Goal: Check status: Check status

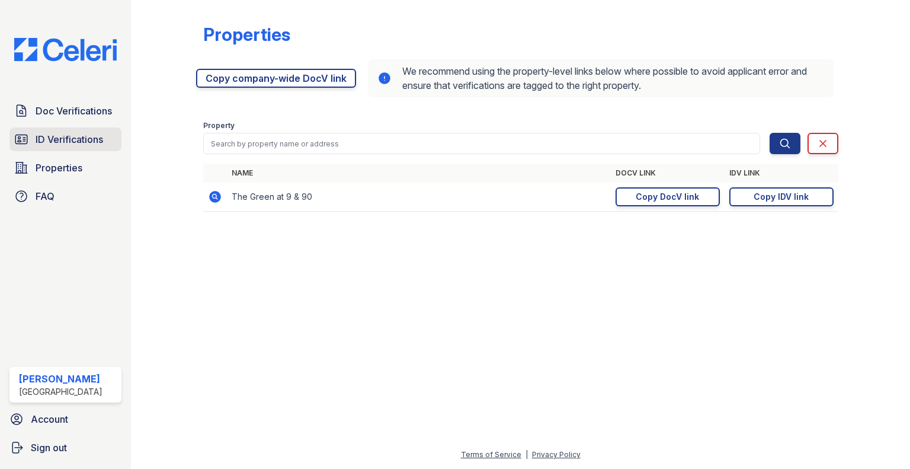
click at [66, 144] on span "ID Verifications" at bounding box center [70, 139] width 68 height 14
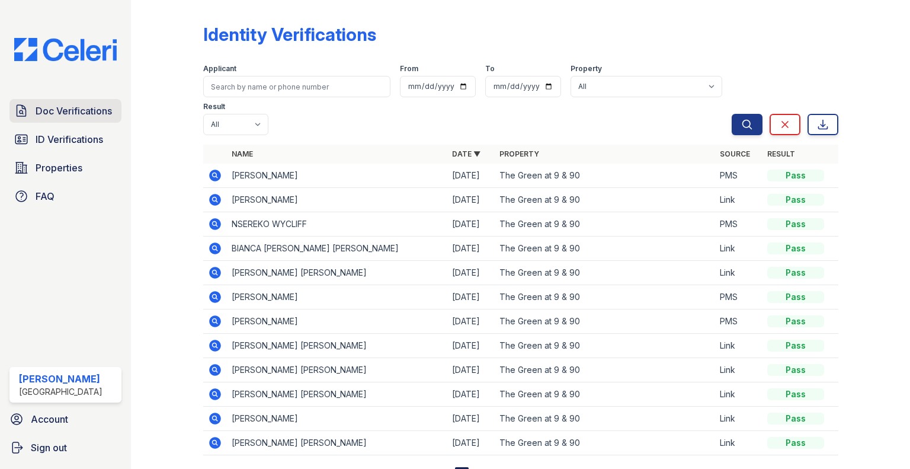
click at [59, 99] on link "Doc Verifications" at bounding box center [65, 111] width 112 height 24
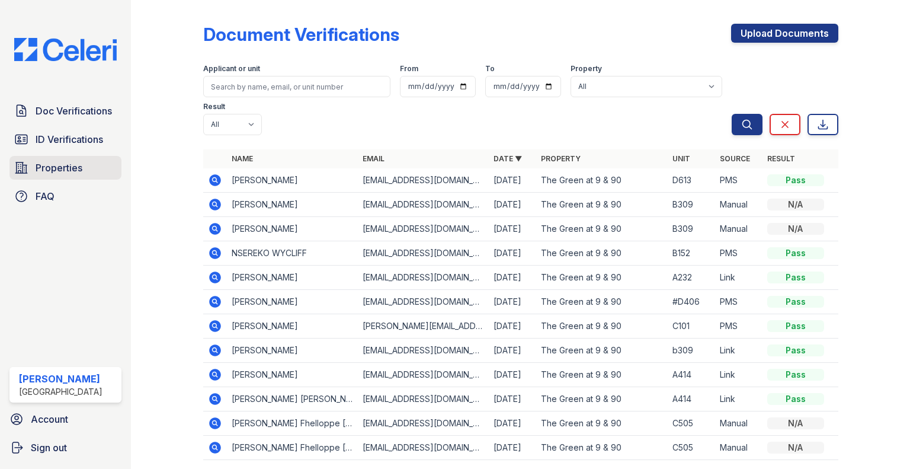
click at [41, 162] on span "Properties" at bounding box center [59, 168] width 47 height 14
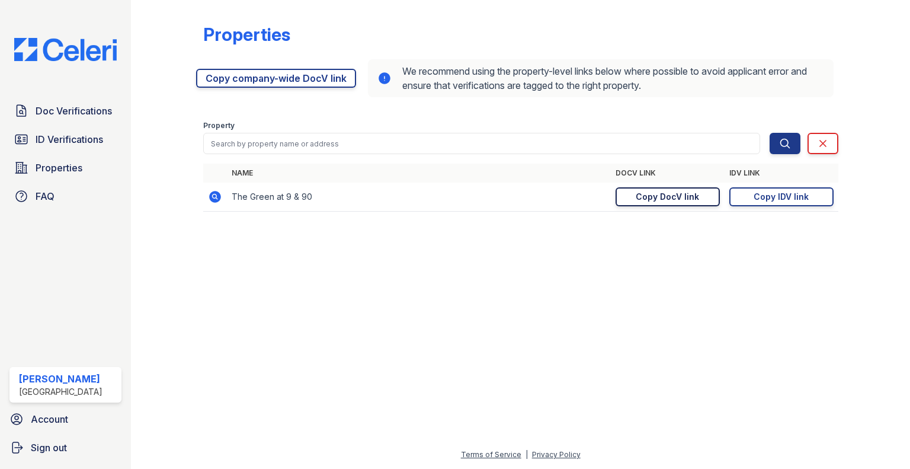
click at [686, 194] on div "Copy DocV link" at bounding box center [667, 197] width 63 height 12
click at [785, 191] on div "Copy IDV link" at bounding box center [780, 197] width 55 height 12
click at [28, 117] on link "Doc Verifications" at bounding box center [65, 111] width 112 height 24
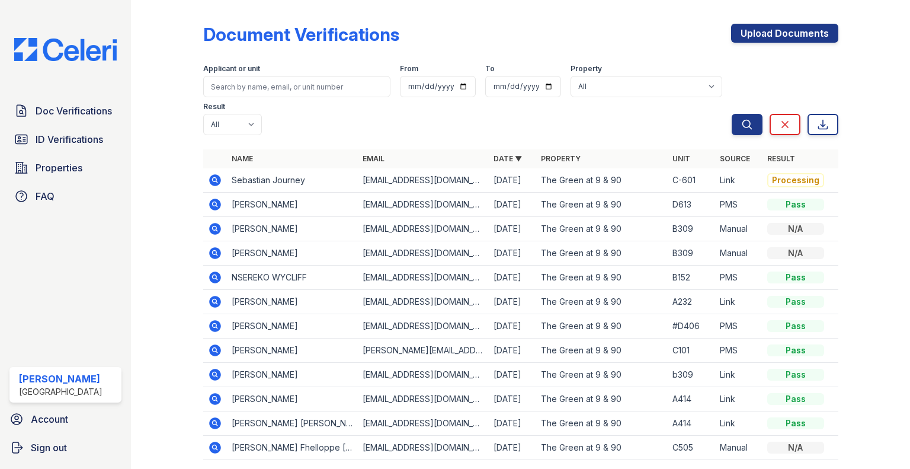
click at [211, 179] on icon at bounding box center [215, 180] width 12 height 12
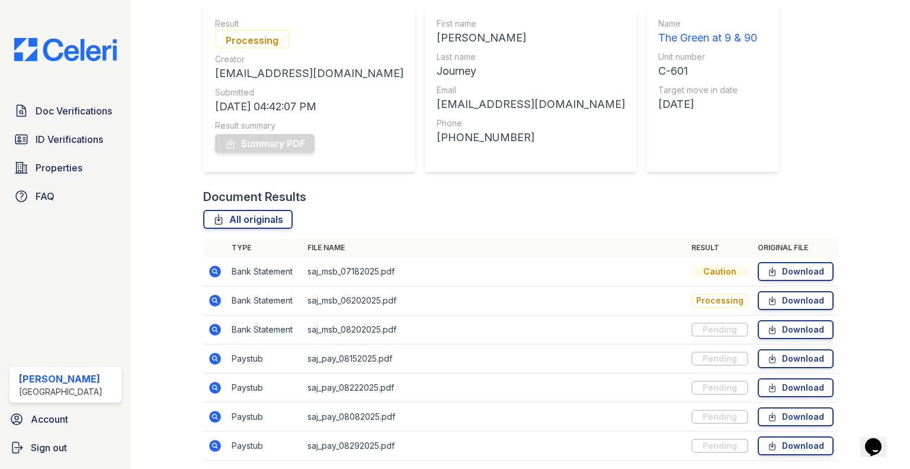
scroll to position [104, 0]
click at [76, 142] on span "ID Verifications" at bounding box center [70, 139] width 68 height 14
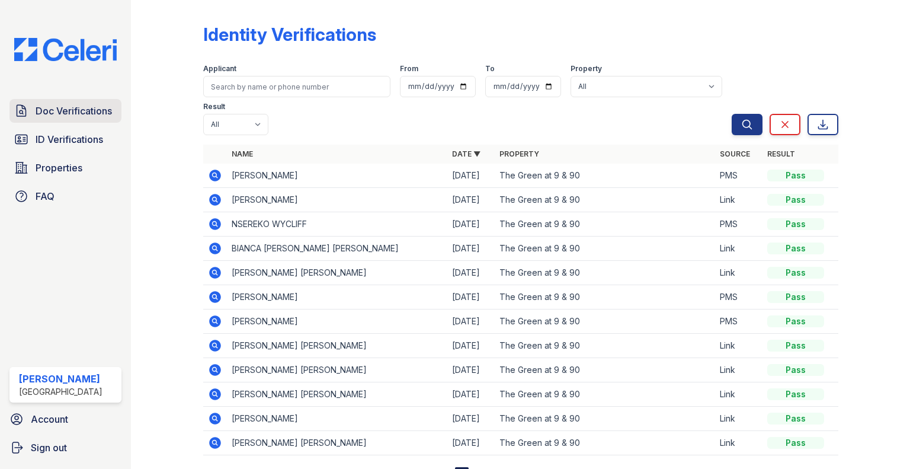
click at [92, 111] on span "Doc Verifications" at bounding box center [74, 111] width 76 height 14
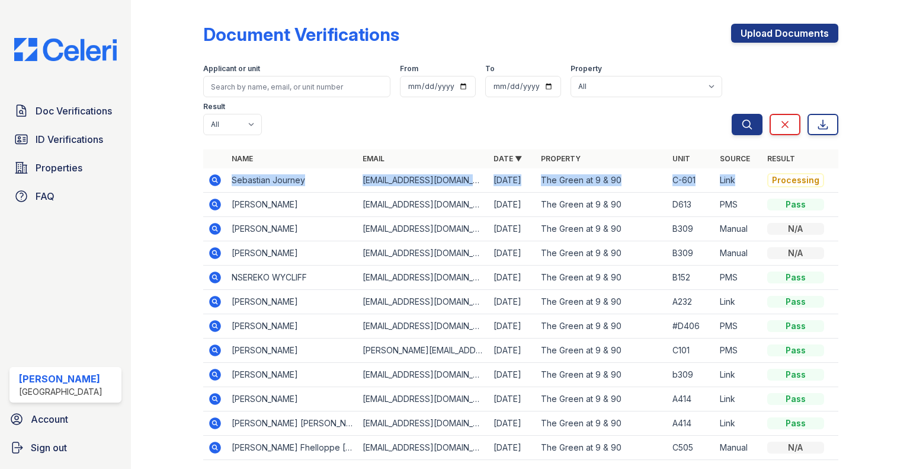
drag, startPoint x: 732, startPoint y: 177, endPoint x: 240, endPoint y: 177, distance: 491.6
click at [240, 177] on tr "Sebastian Journey saajourney@gmail.com 08/29/25 The Green at 9 & 90 C-601 Link …" at bounding box center [520, 180] width 635 height 24
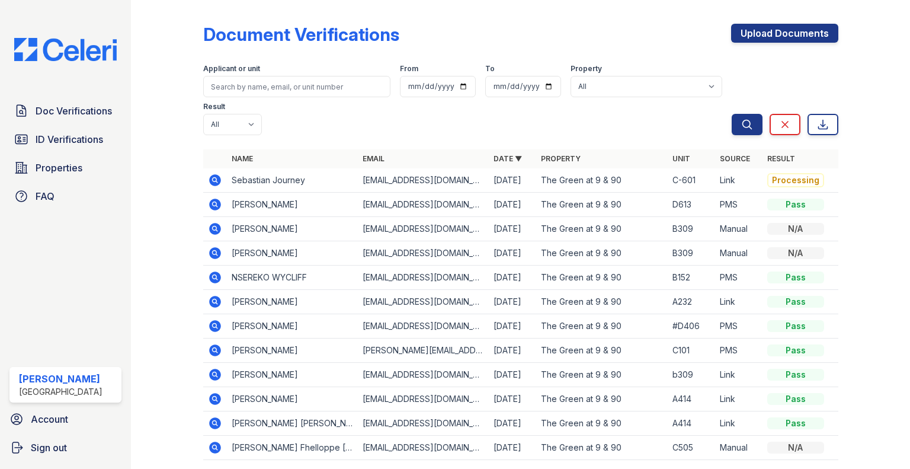
click at [243, 163] on th "Name" at bounding box center [292, 158] width 131 height 19
click at [47, 102] on link "Doc Verifications" at bounding box center [65, 111] width 112 height 24
click at [64, 161] on span "Properties" at bounding box center [59, 168] width 47 height 14
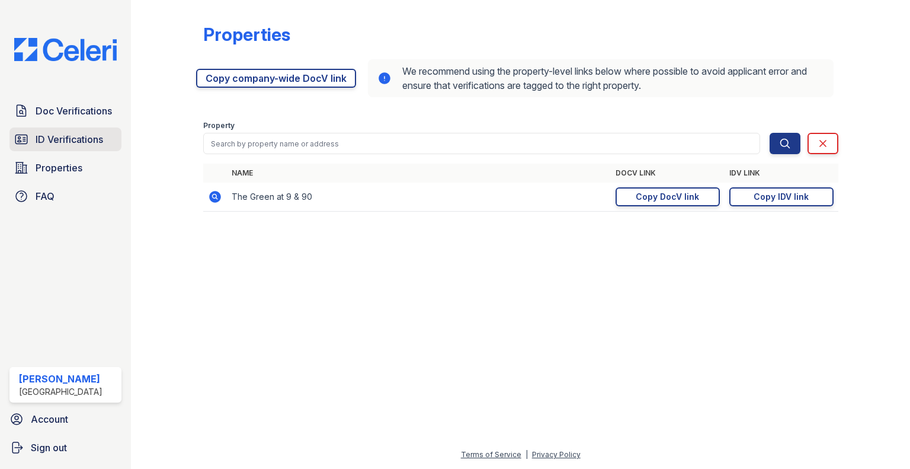
click at [78, 136] on span "ID Verifications" at bounding box center [70, 139] width 68 height 14
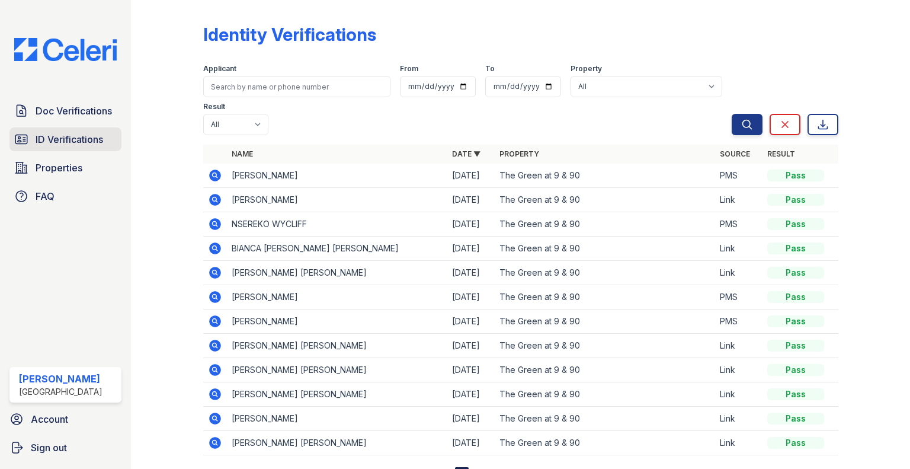
click at [70, 140] on span "ID Verifications" at bounding box center [70, 139] width 68 height 14
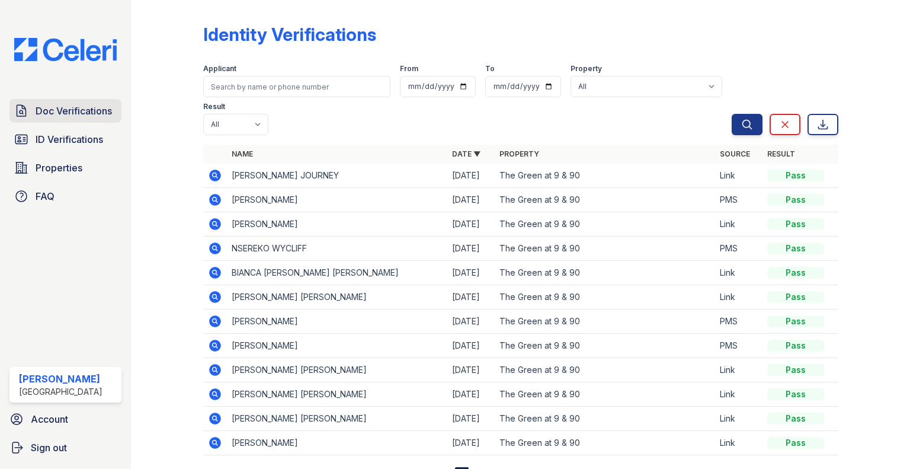
click at [79, 105] on span "Doc Verifications" at bounding box center [74, 111] width 76 height 14
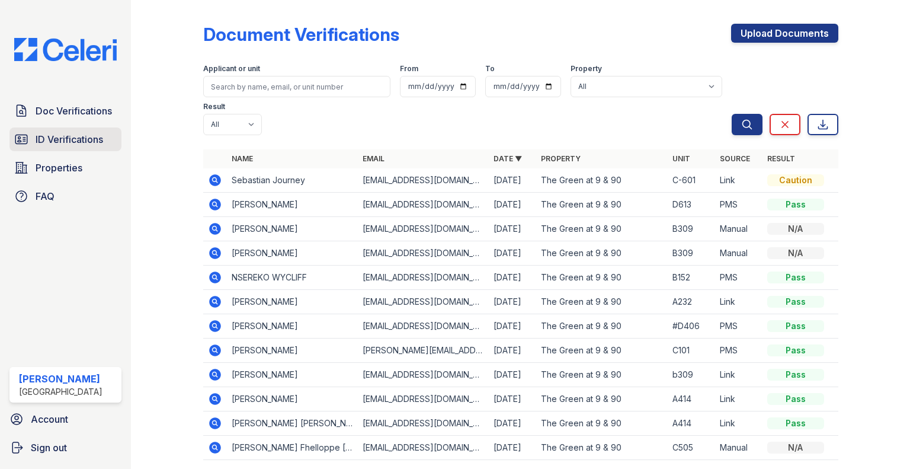
click at [92, 130] on link "ID Verifications" at bounding box center [65, 139] width 112 height 24
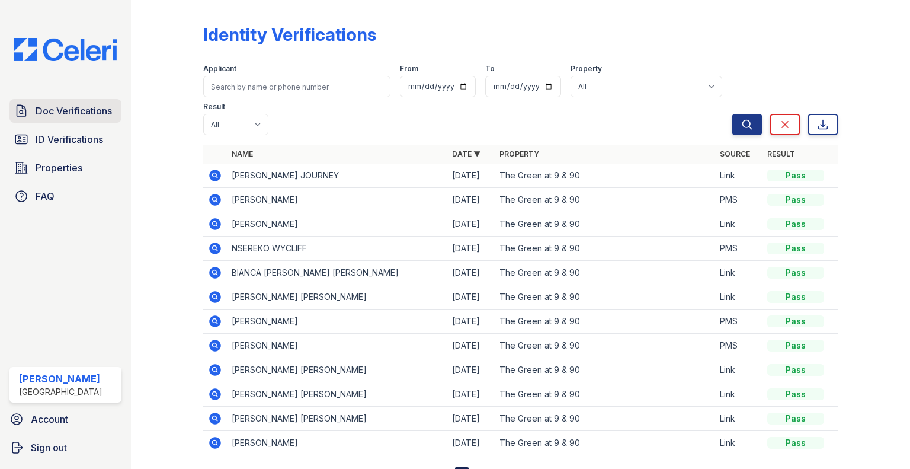
click at [95, 113] on span "Doc Verifications" at bounding box center [74, 111] width 76 height 14
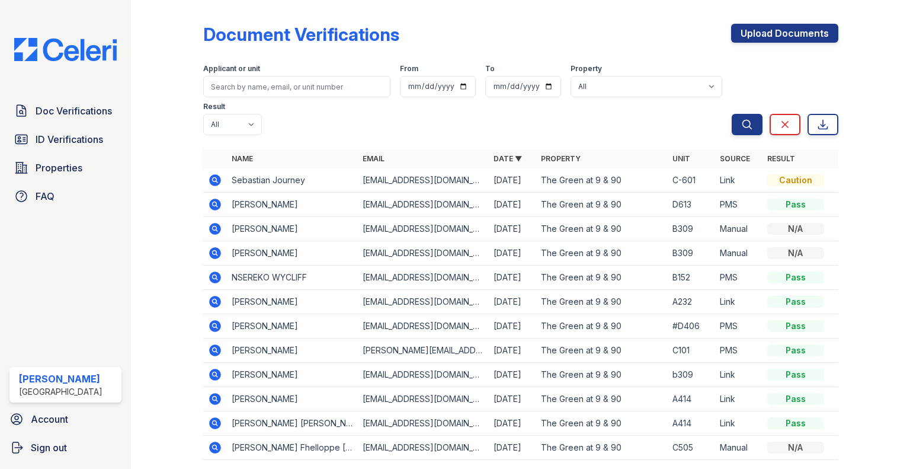
click at [216, 179] on icon at bounding box center [215, 180] width 12 height 12
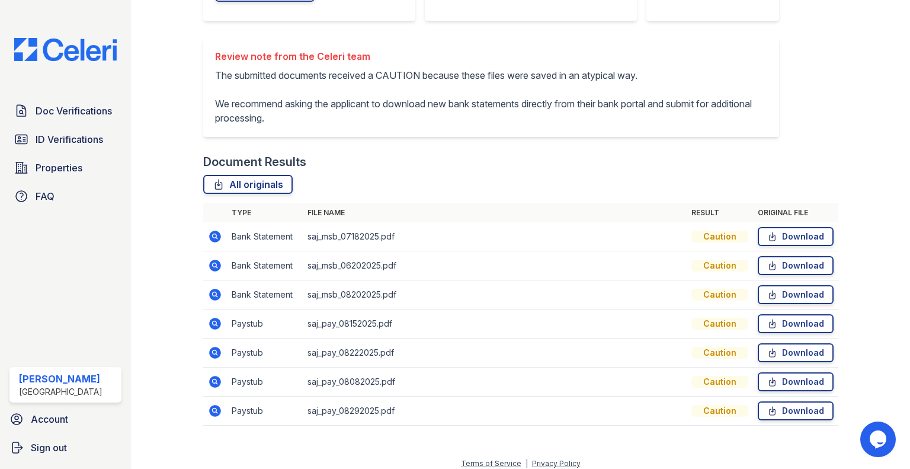
scroll to position [276, 0]
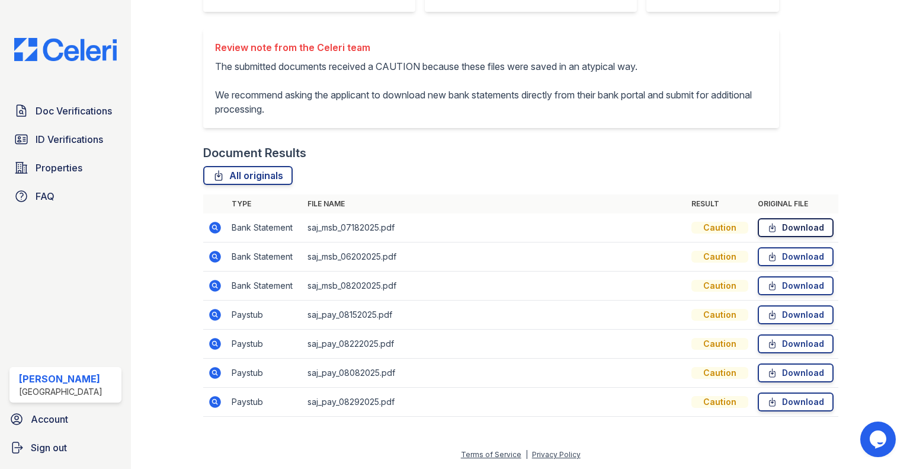
click at [778, 224] on link "Download" at bounding box center [796, 227] width 76 height 19
click at [51, 119] on link "Doc Verifications" at bounding box center [65, 111] width 112 height 24
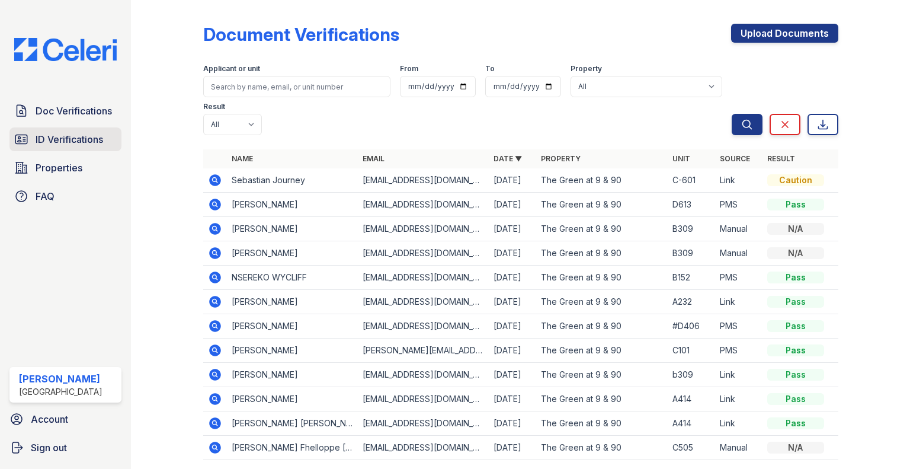
click at [36, 127] on link "ID Verifications" at bounding box center [65, 139] width 112 height 24
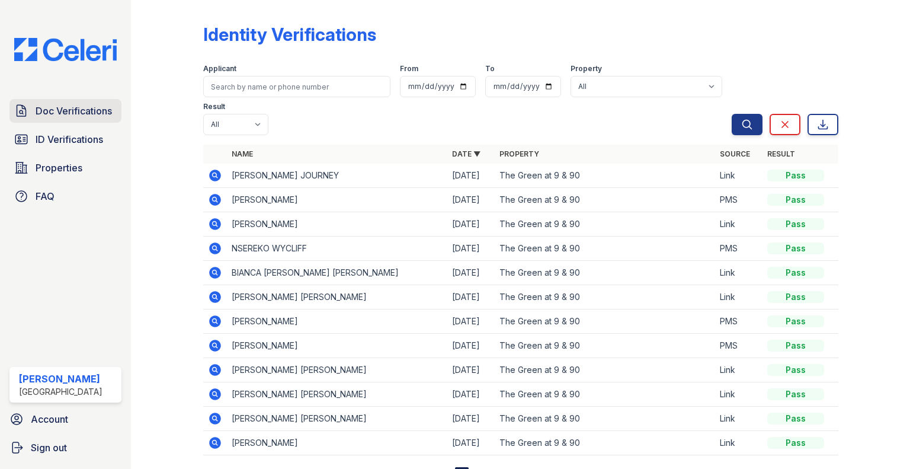
click at [76, 108] on span "Doc Verifications" at bounding box center [74, 111] width 76 height 14
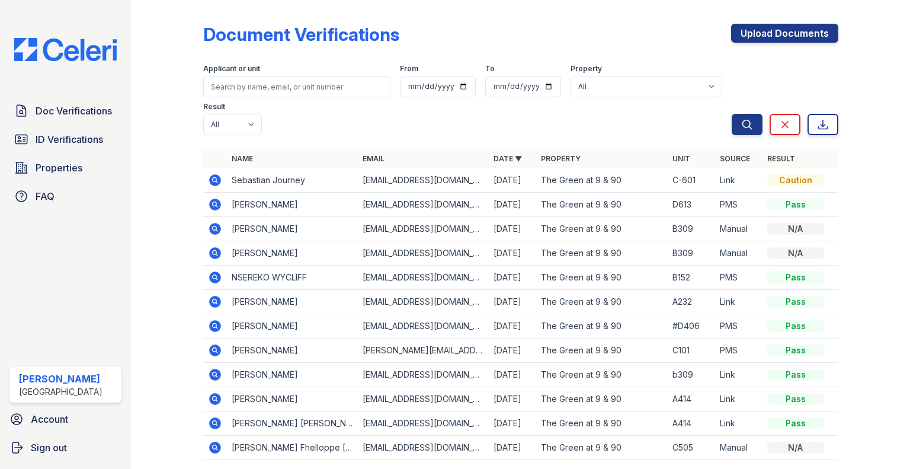
click at [774, 181] on div "Caution" at bounding box center [795, 180] width 57 height 12
click at [208, 183] on icon at bounding box center [215, 180] width 14 height 14
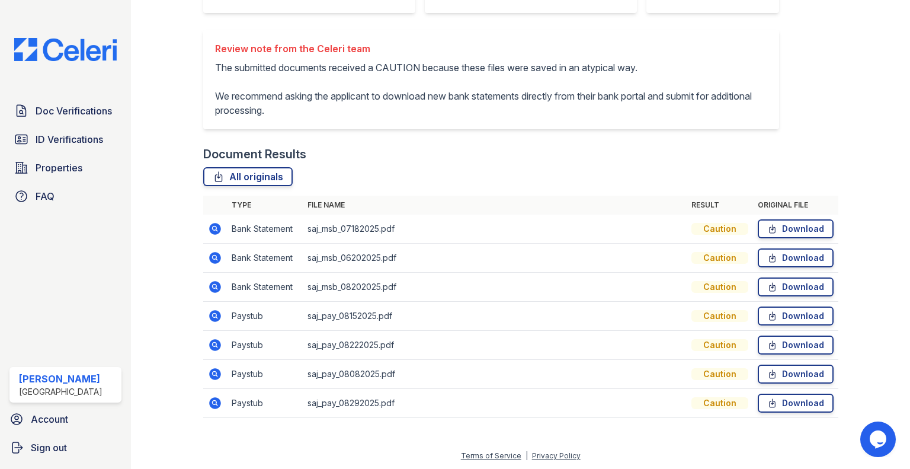
scroll to position [268, 0]
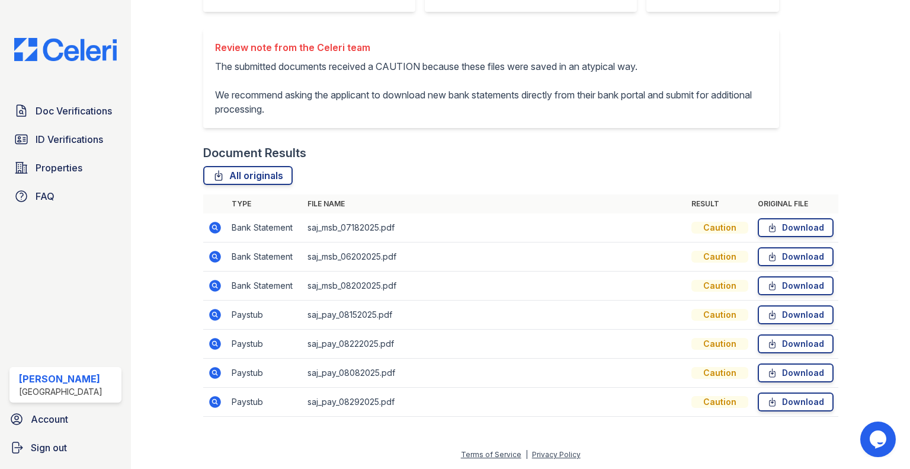
click at [213, 228] on icon at bounding box center [214, 226] width 3 height 3
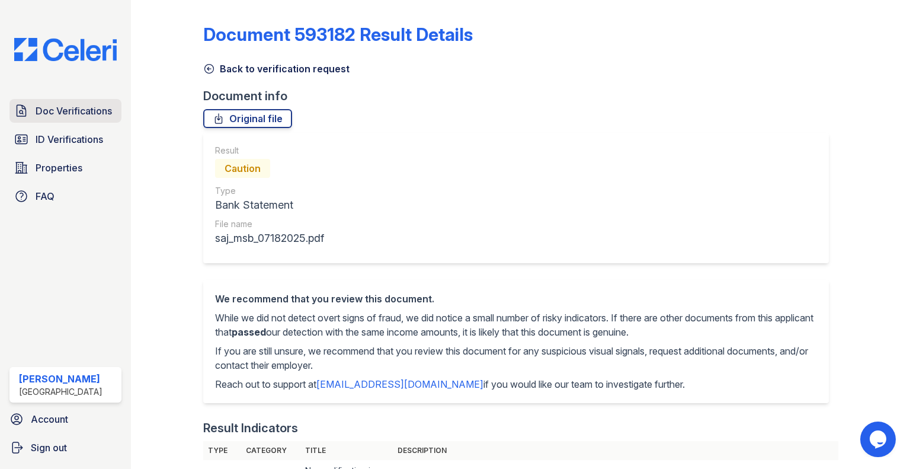
click at [49, 114] on span "Doc Verifications" at bounding box center [74, 111] width 76 height 14
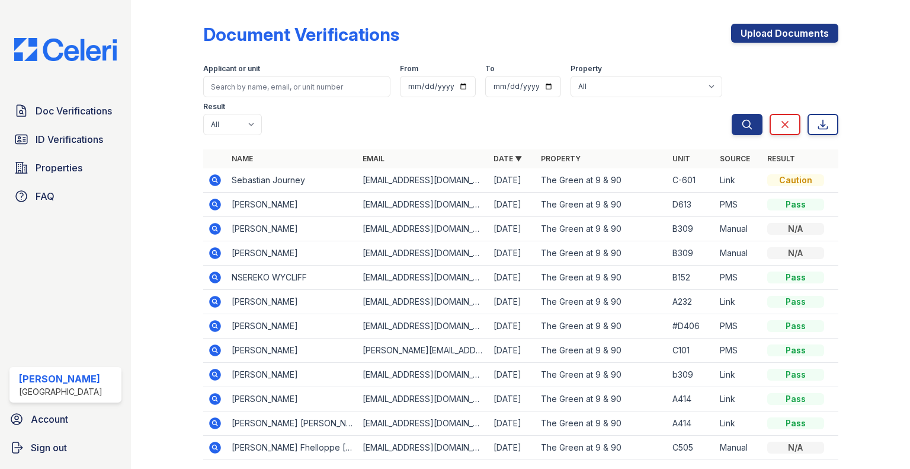
click at [209, 179] on icon at bounding box center [215, 180] width 12 height 12
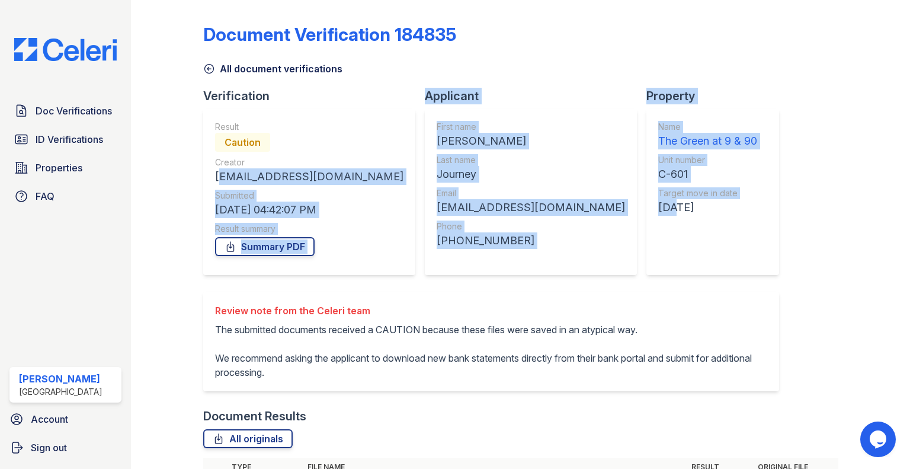
drag, startPoint x: 0, startPoint y: 0, endPoint x: 535, endPoint y: 267, distance: 598.1
click at [535, 267] on div "Verification Result Caution Creator saajourney@gmail.com Submitted 08/29/25 04:…" at bounding box center [495, 190] width 585 height 204
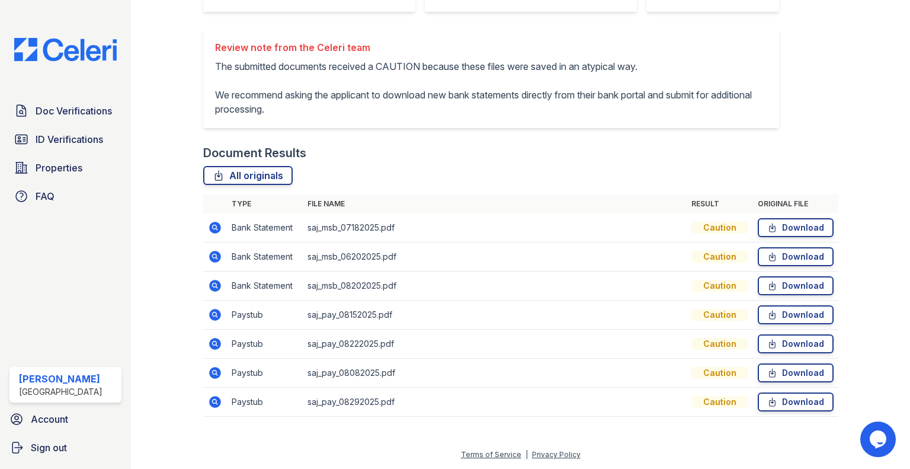
click at [319, 356] on td "saj_pay_08222025.pdf" at bounding box center [495, 343] width 384 height 29
click at [210, 312] on icon at bounding box center [215, 315] width 12 height 12
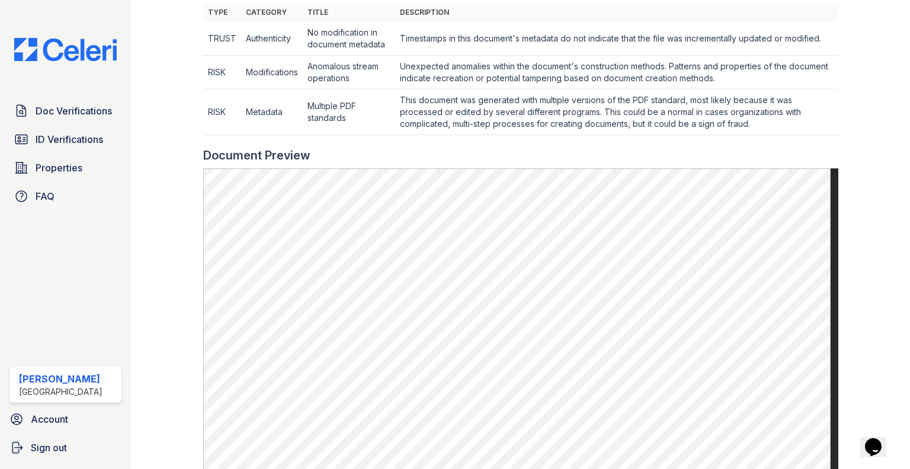
scroll to position [543, 0]
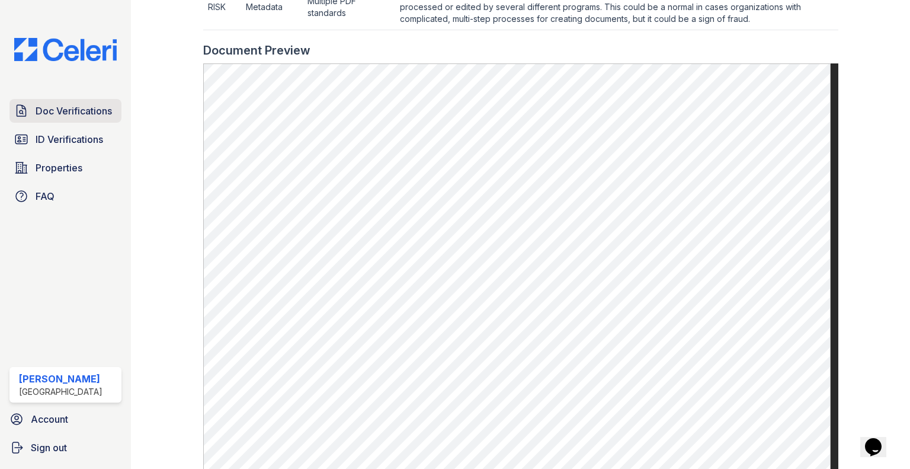
click at [38, 118] on link "Doc Verifications" at bounding box center [65, 111] width 112 height 24
